Goal: Task Accomplishment & Management: Use online tool/utility

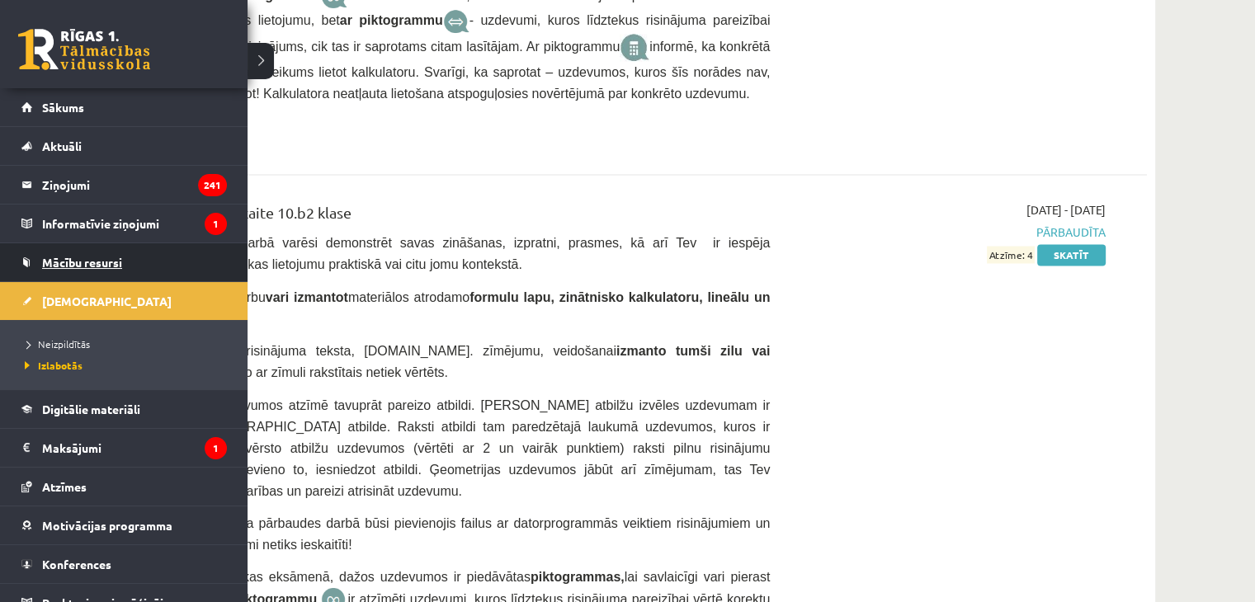
scroll to position [2857, 0]
click at [72, 295] on span "[DEMOGRAPHIC_DATA]" at bounding box center [107, 301] width 130 height 15
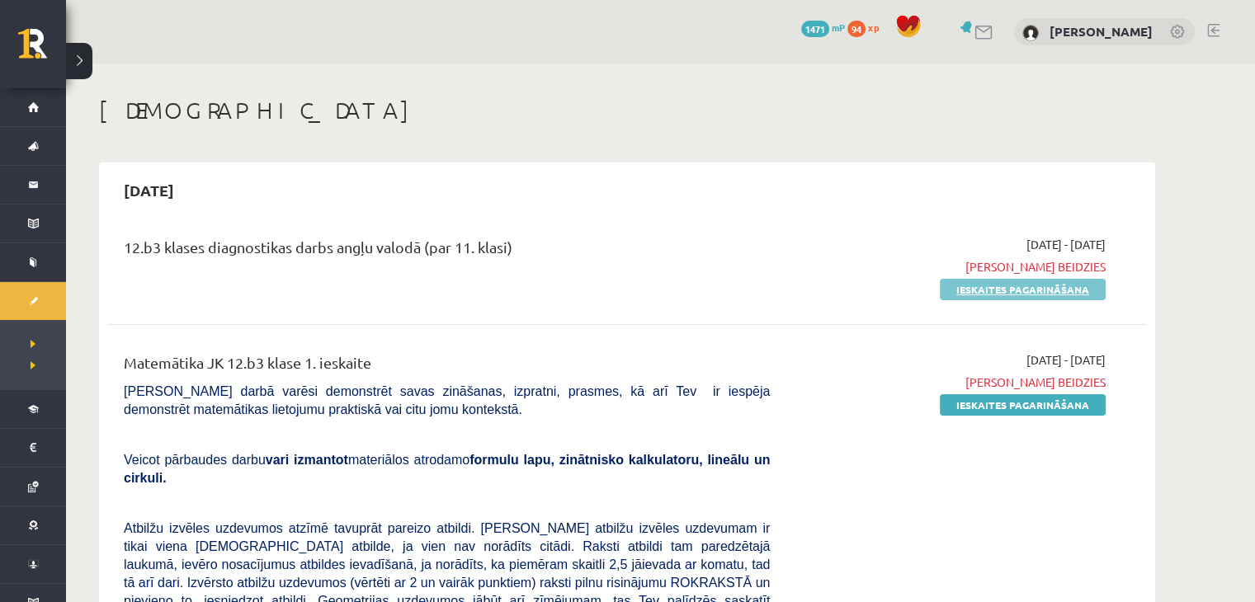
click at [990, 289] on link "Ieskaites pagarināšana" at bounding box center [1023, 289] width 166 height 21
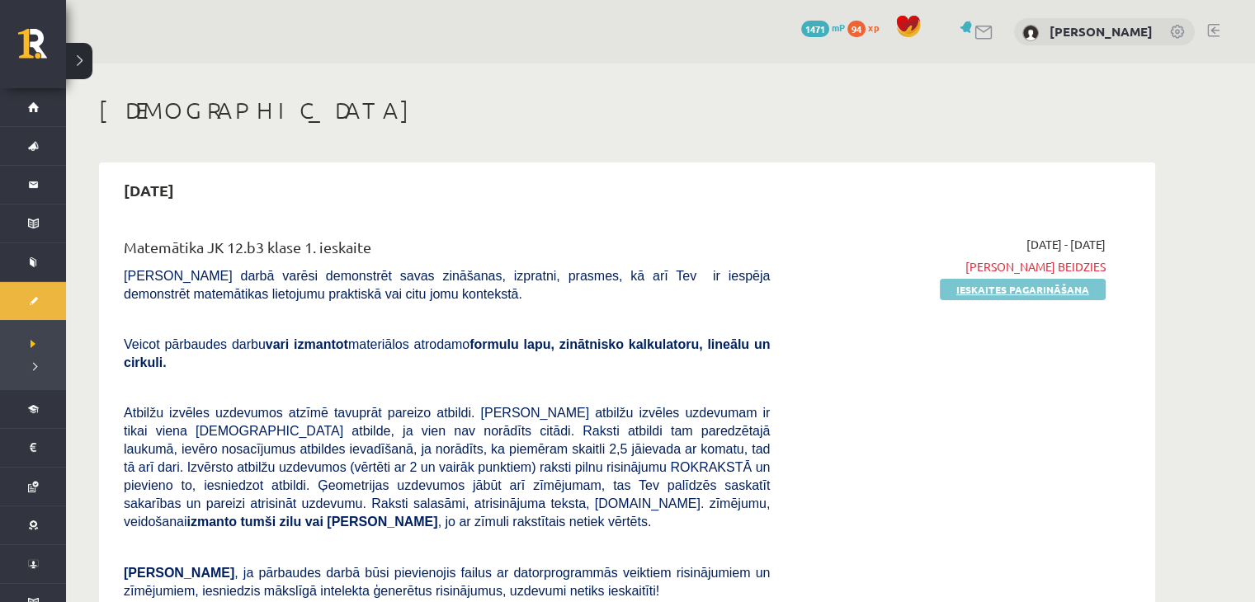
click at [1002, 283] on link "Ieskaites pagarināšana" at bounding box center [1023, 289] width 166 height 21
